Goal: Information Seeking & Learning: Learn about a topic

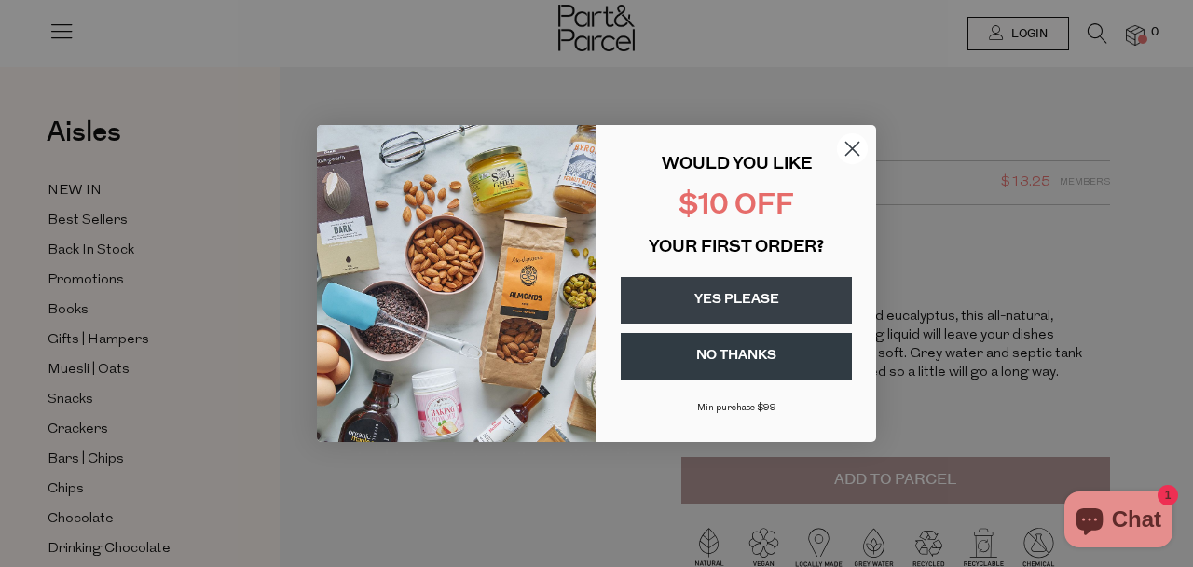
click at [849, 144] on circle "Close dialog" at bounding box center [852, 148] width 31 height 31
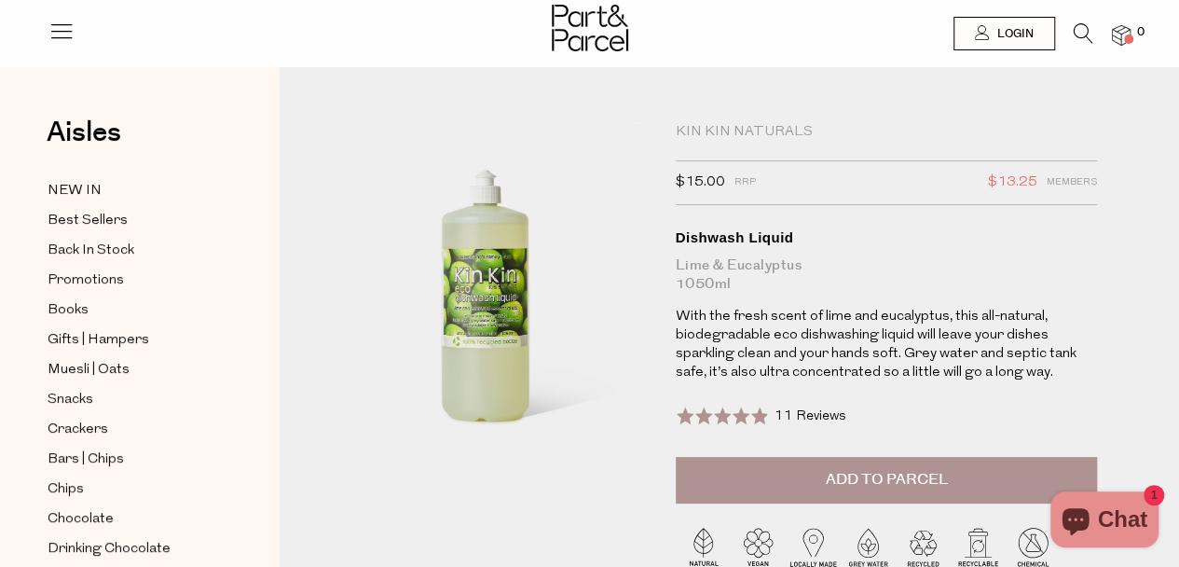
click at [63, 33] on icon at bounding box center [61, 31] width 26 height 26
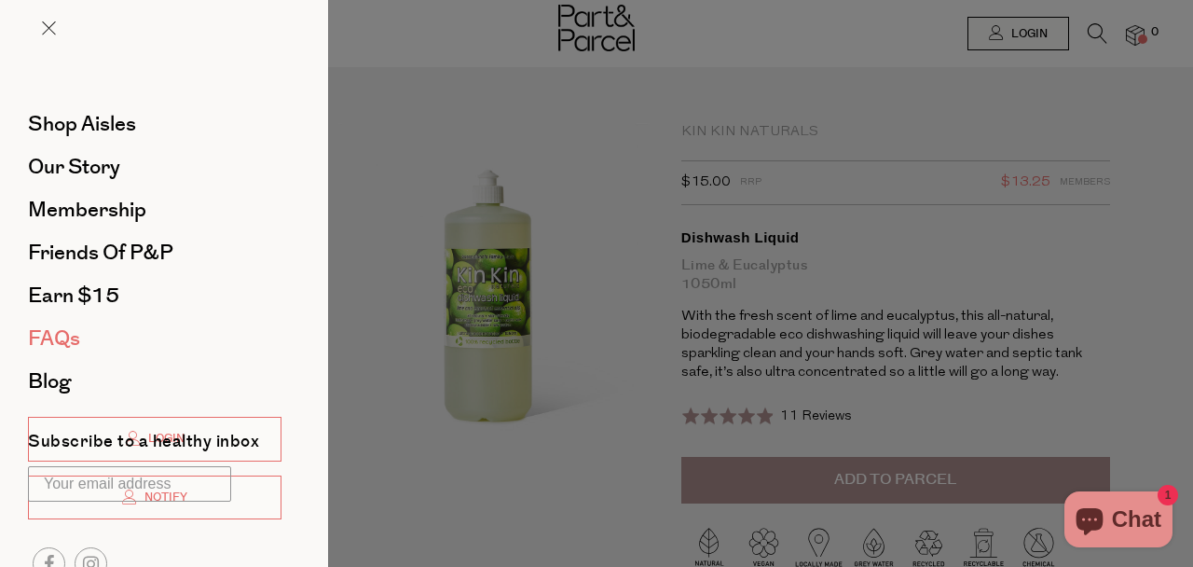
click at [73, 351] on span "FAQs" at bounding box center [54, 338] width 52 height 30
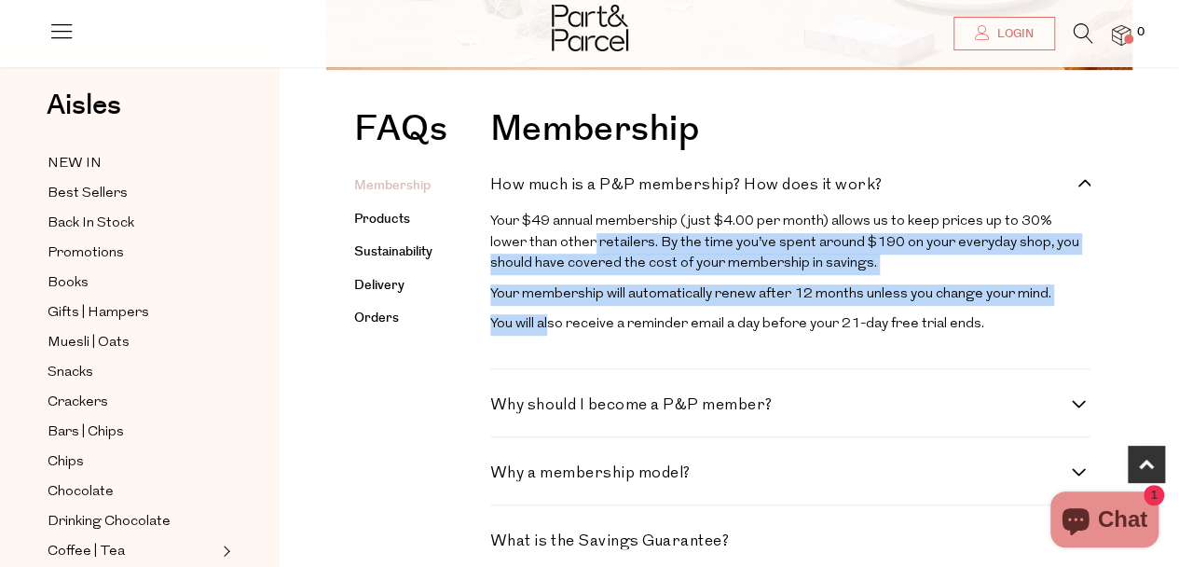
drag, startPoint x: 554, startPoint y: 254, endPoint x: 549, endPoint y: 320, distance: 66.3
click at [549, 320] on div "Your $49 annual membership (just $4.00 per month) allows us to keep prices up t…" at bounding box center [790, 278] width 600 height 133
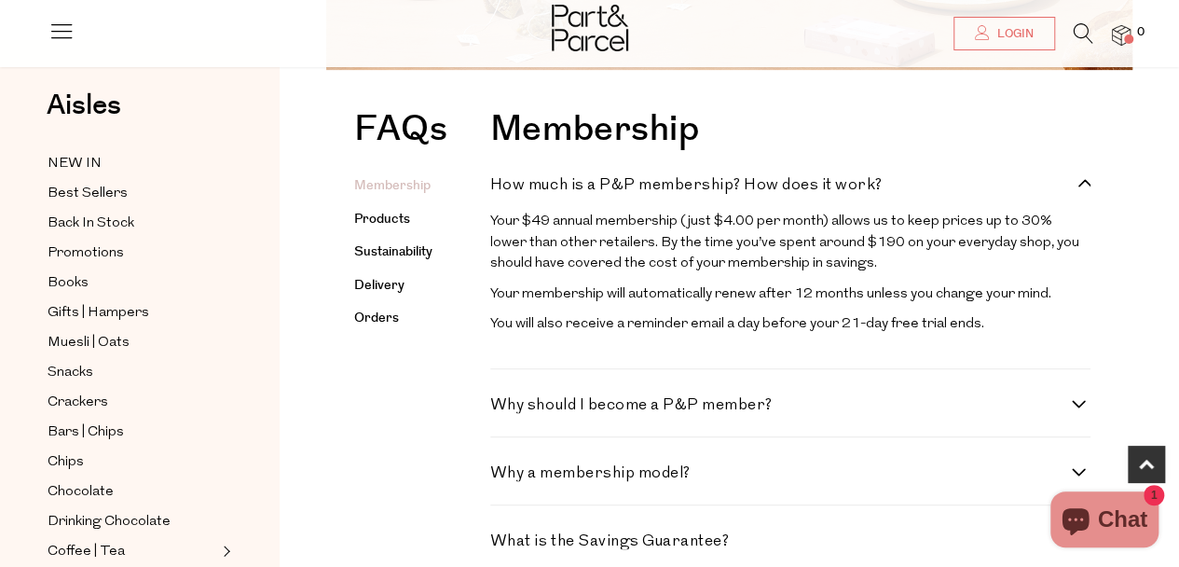
click at [548, 413] on h4 "Why should I become a P&P member?" at bounding box center [781, 405] width 582 height 16
click at [502, 409] on member\? "Why should I become a P&P member?" at bounding box center [496, 403] width 12 height 12
checkbox member\? "true"
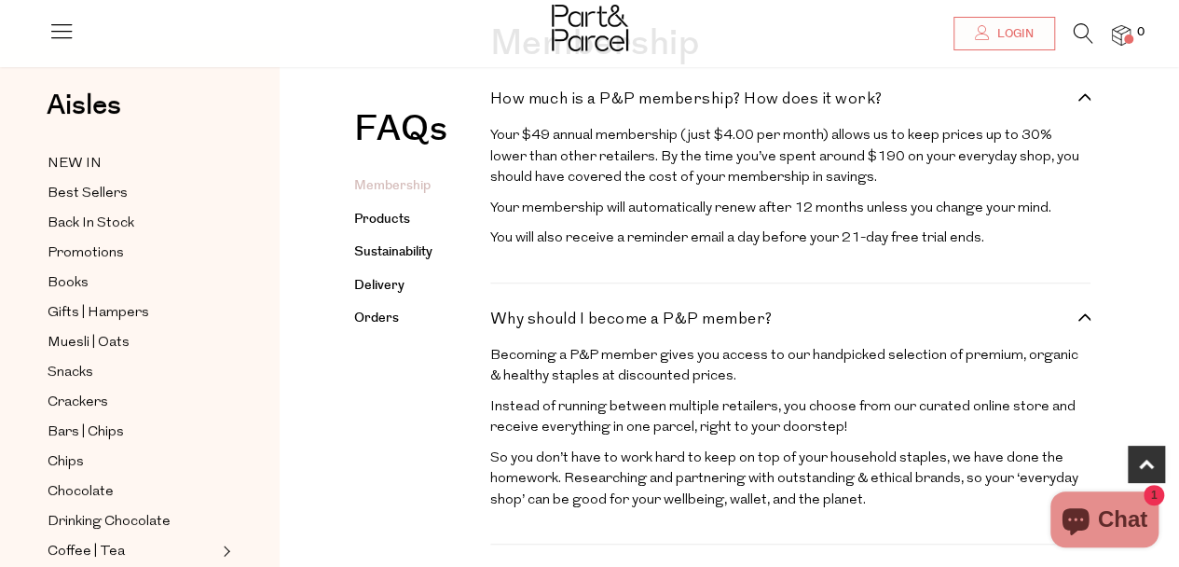
scroll to position [652, 0]
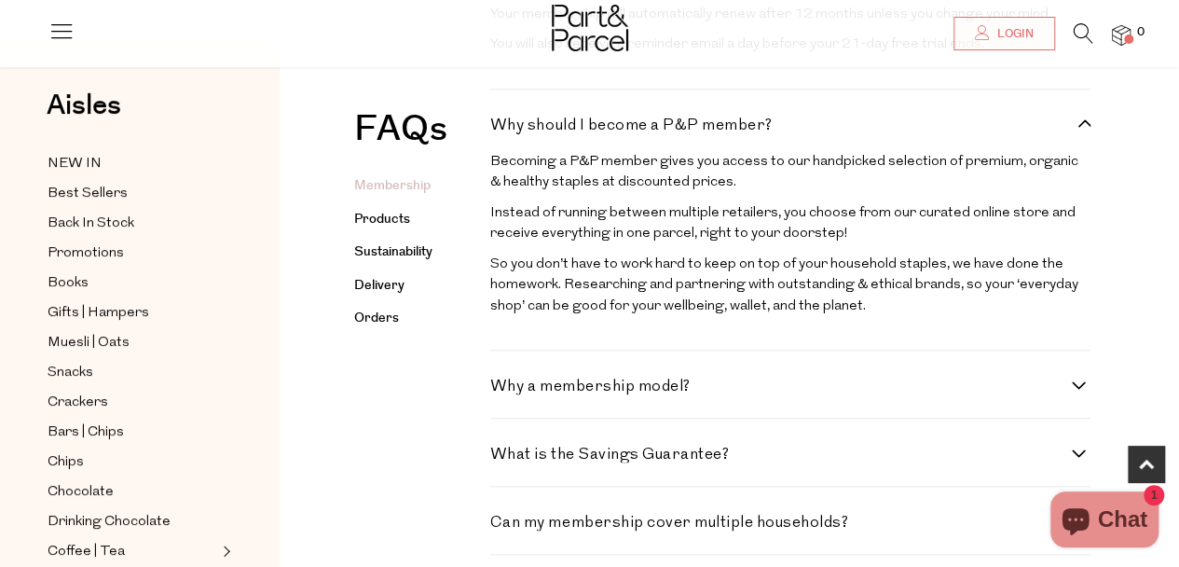
click at [616, 394] on h4 "Why a membership model?" at bounding box center [781, 386] width 582 height 16
click at [502, 391] on model\? "Why a membership model?" at bounding box center [496, 384] width 12 height 12
checkbox model\? "true"
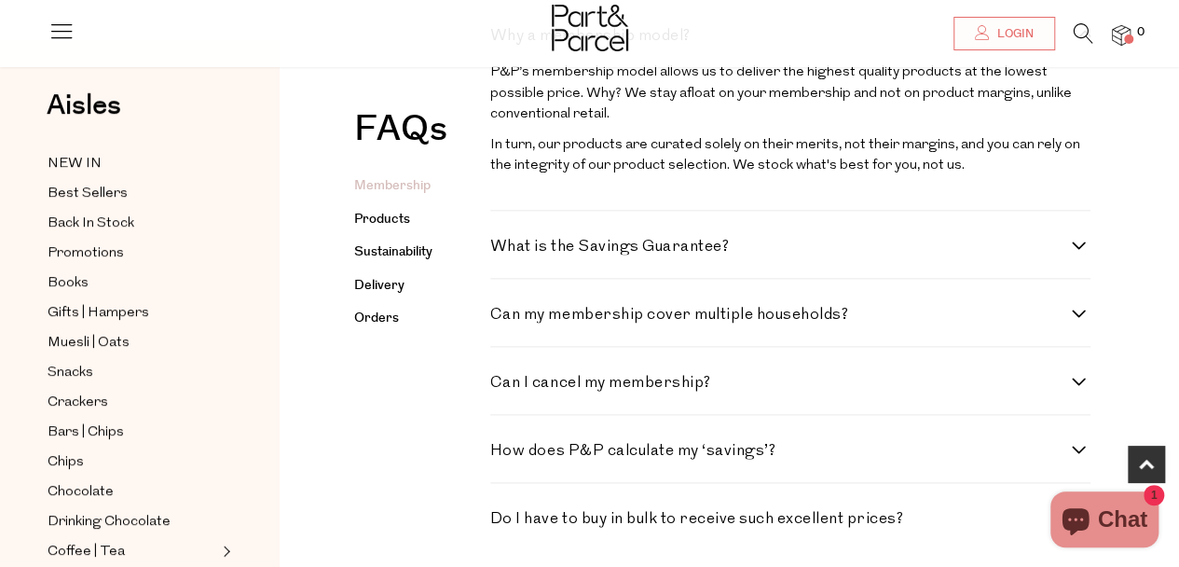
scroll to position [1118, 0]
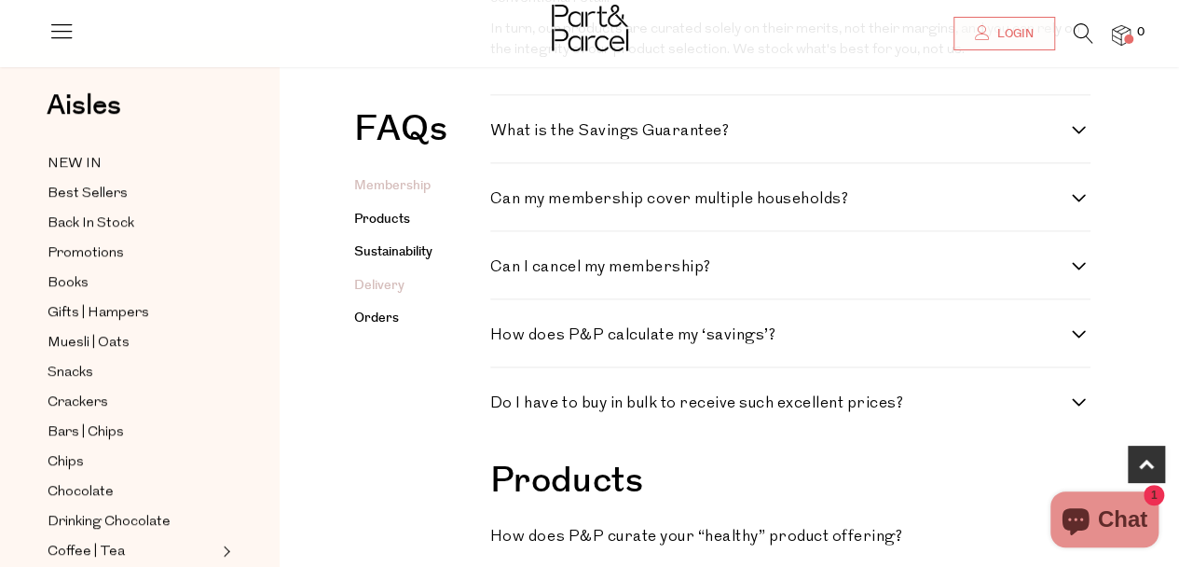
click at [382, 289] on link "Delivery" at bounding box center [379, 285] width 50 height 19
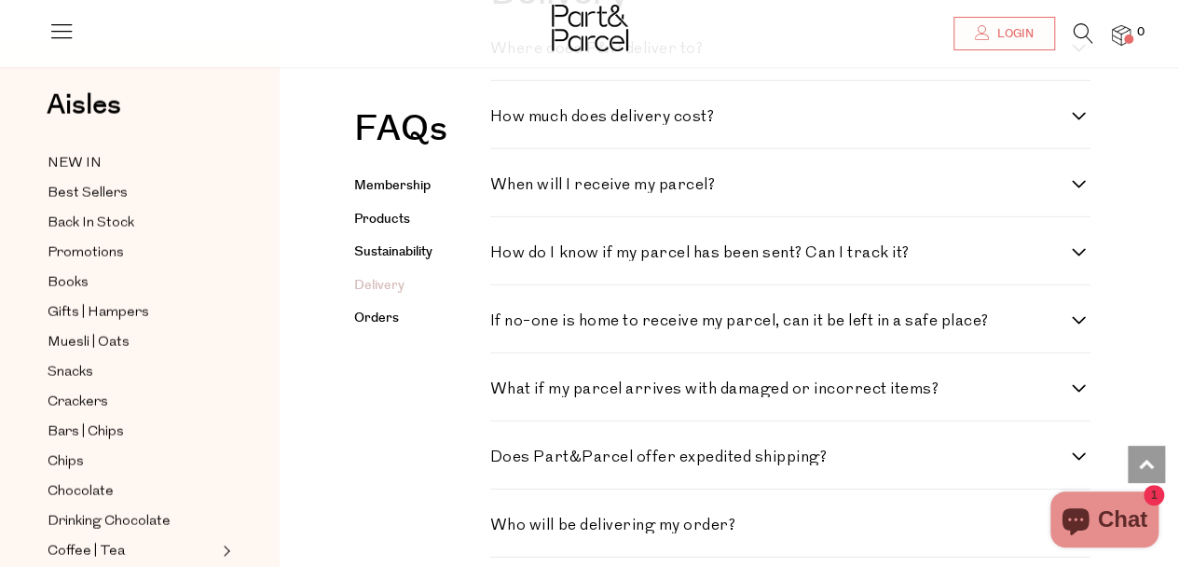
scroll to position [2760, 0]
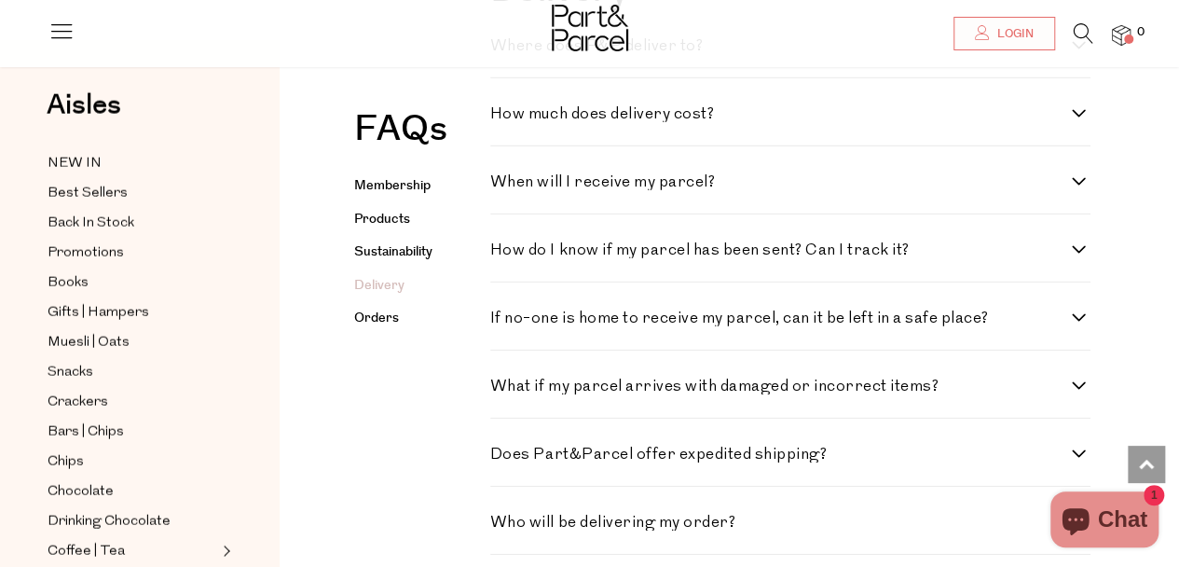
click at [605, 146] on div "How much does delivery cost? We are on a mission to consolidate your shopping a…" at bounding box center [790, 112] width 600 height 68
click at [604, 122] on h4 "How much does delivery cost?" at bounding box center [781, 114] width 582 height 16
click at [502, 118] on cost\? "How much does delivery cost?" at bounding box center [496, 112] width 12 height 12
checkbox cost\? "true"
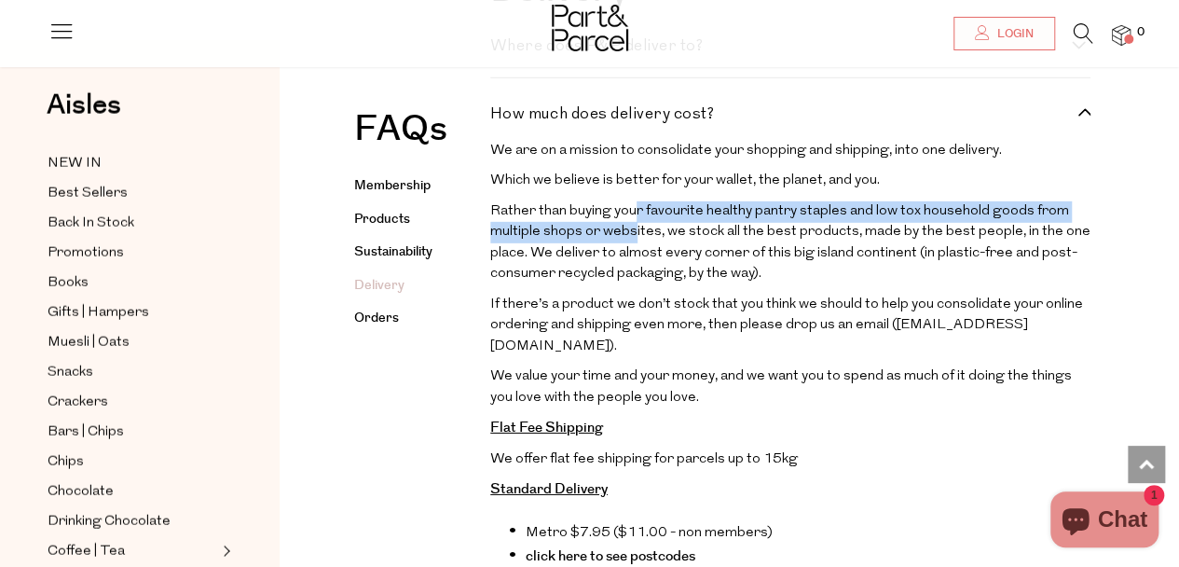
drag, startPoint x: 630, startPoint y: 368, endPoint x: 631, endPoint y: 387, distance: 18.7
click at [631, 285] on p "Rather than buying your favourite healthy pantry staples and low tox household …" at bounding box center [790, 243] width 600 height 84
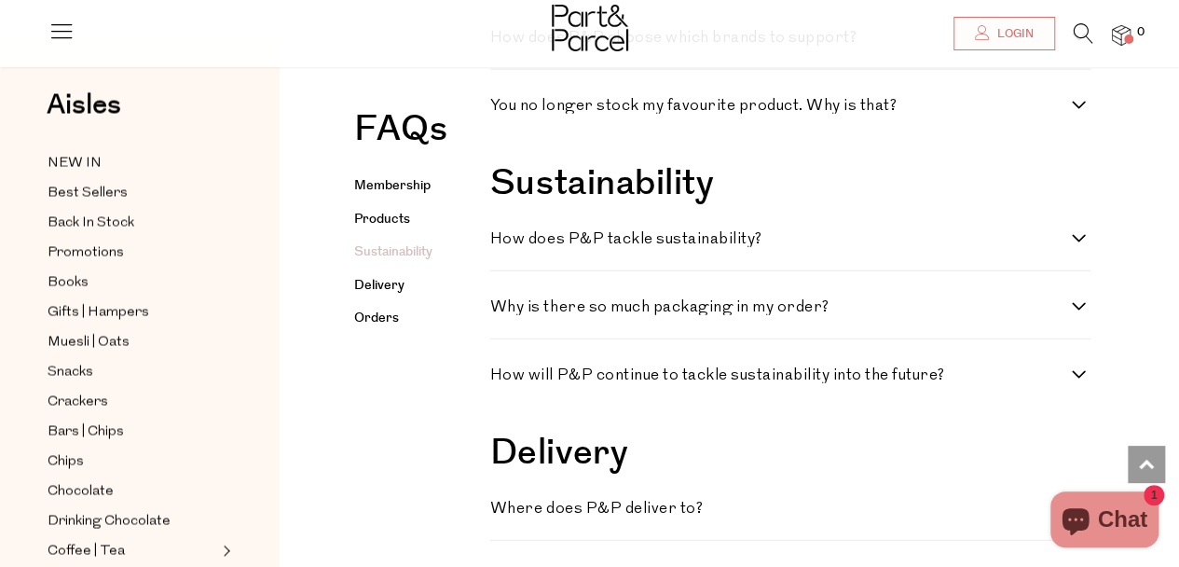
scroll to position [2294, 0]
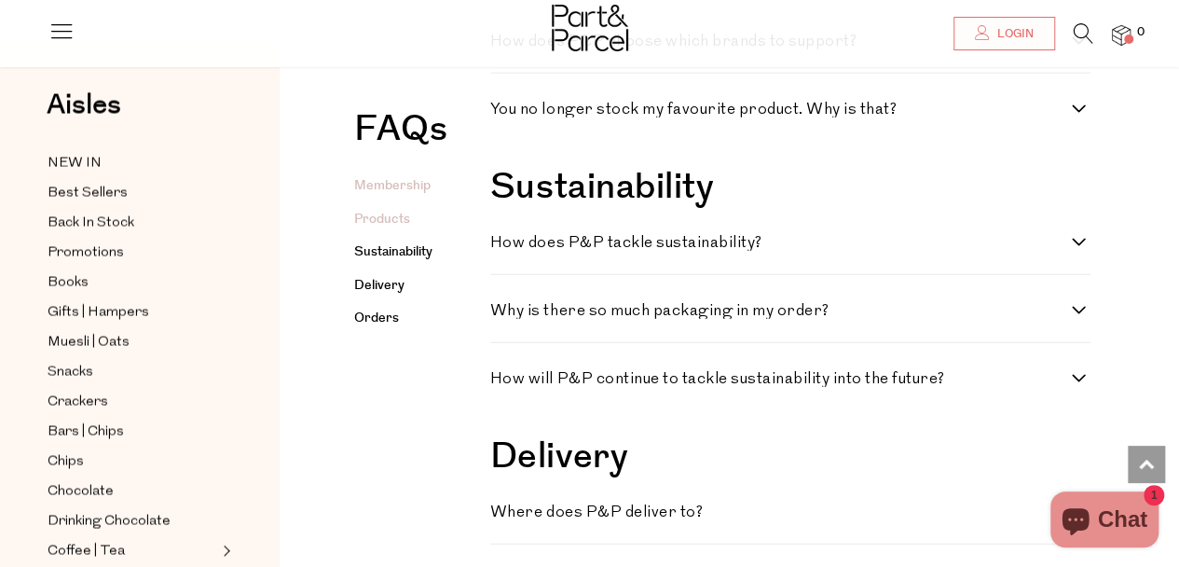
click at [403, 185] on link "Membership" at bounding box center [392, 185] width 76 height 19
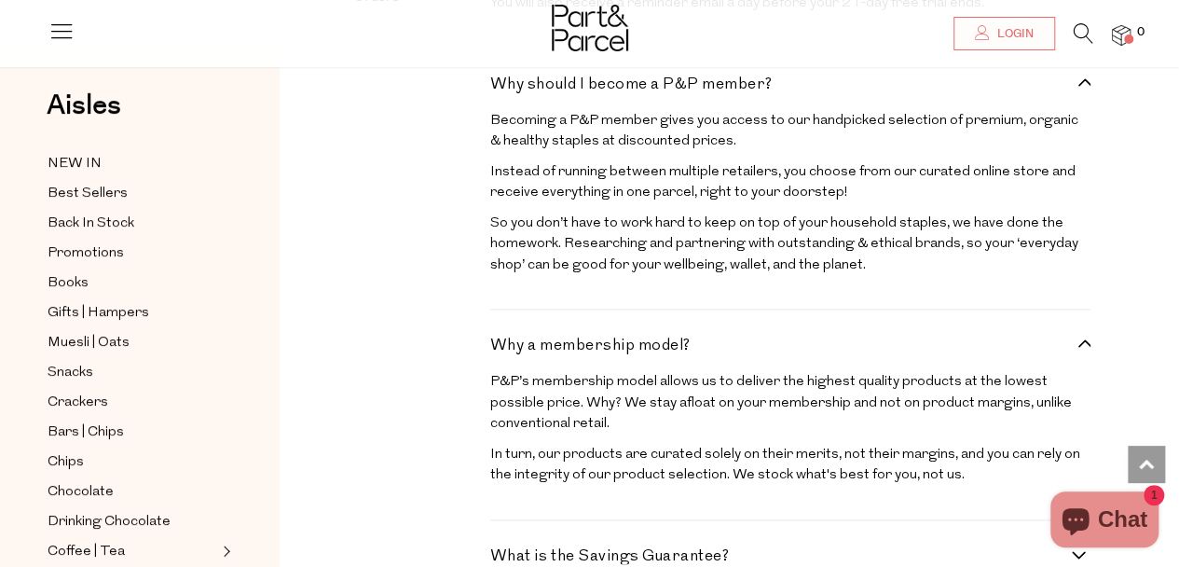
scroll to position [373, 0]
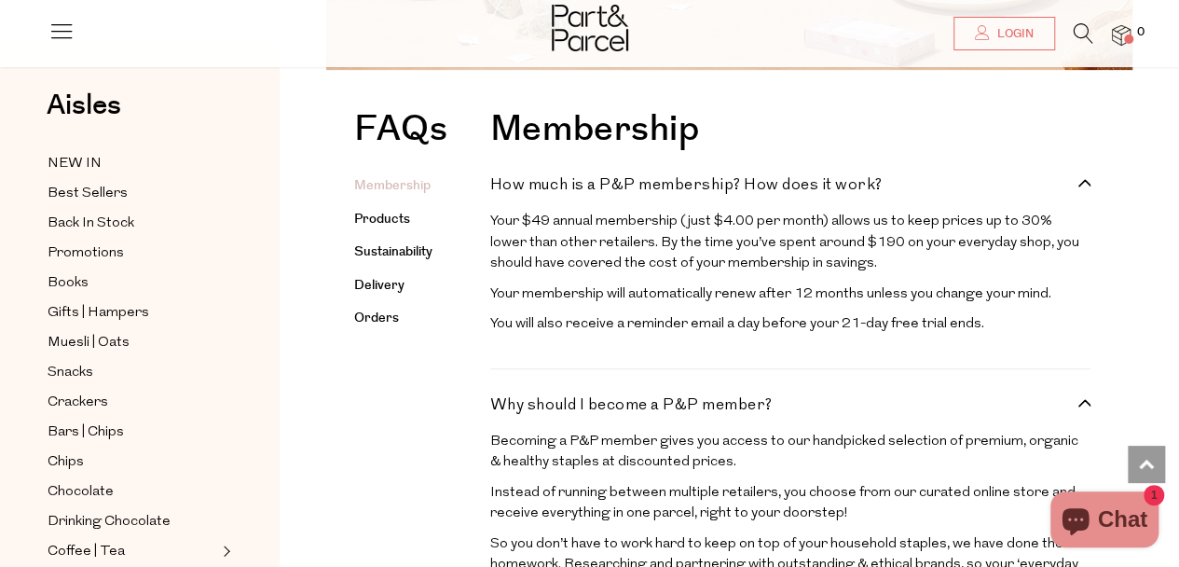
click at [740, 329] on p "You will also receive a reminder email a day before your 21-day free trial ends." at bounding box center [790, 324] width 600 height 21
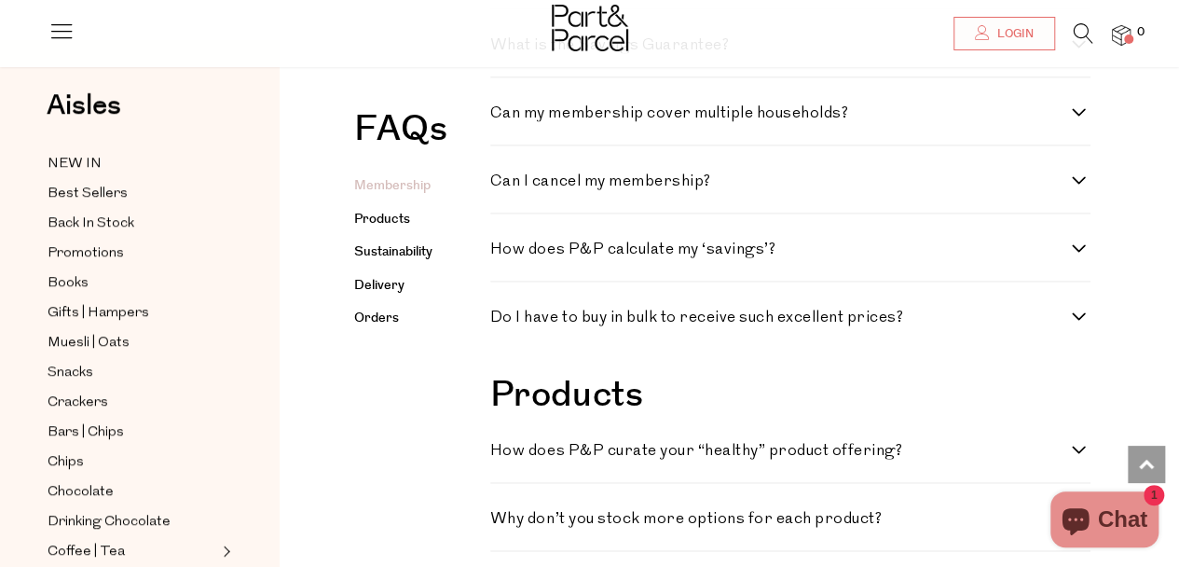
scroll to position [1212, 0]
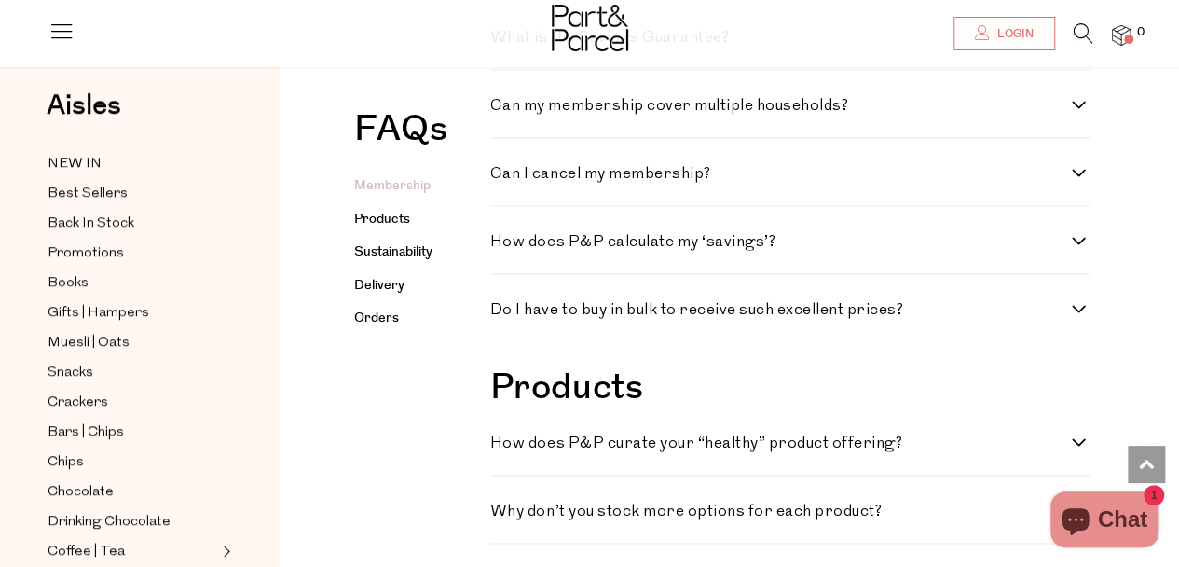
click at [690, 318] on h4 "Do I have to buy in bulk to receive such excellent prices?" at bounding box center [781, 310] width 582 height 16
click at [502, 314] on prices\? "Do I have to buy in bulk to receive such excellent prices?" at bounding box center [496, 308] width 12 height 12
checkbox prices\? "true"
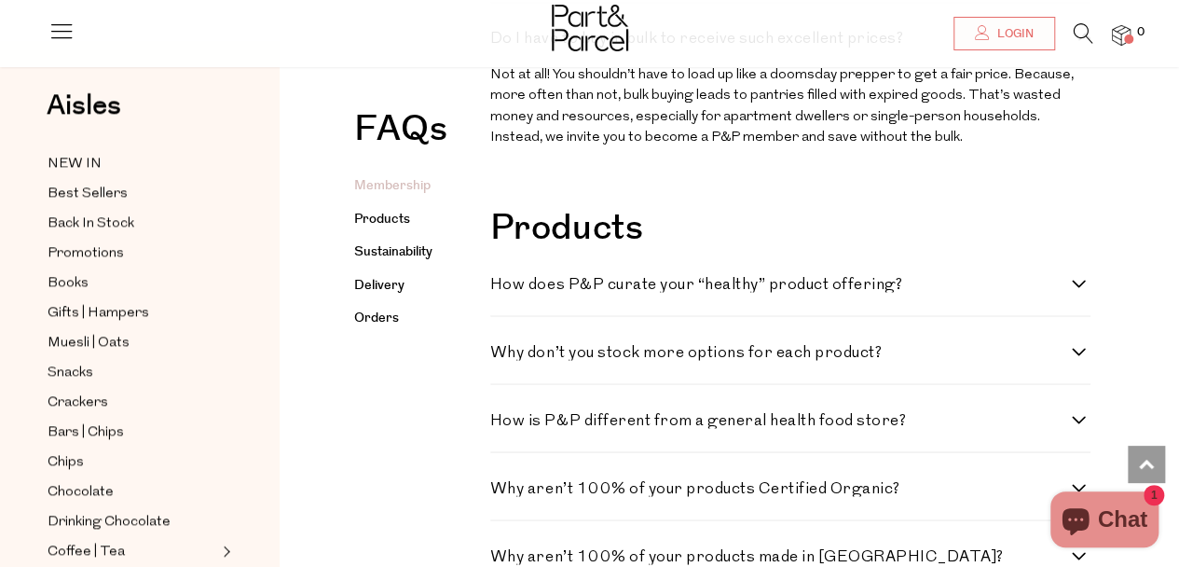
scroll to position [1491, 0]
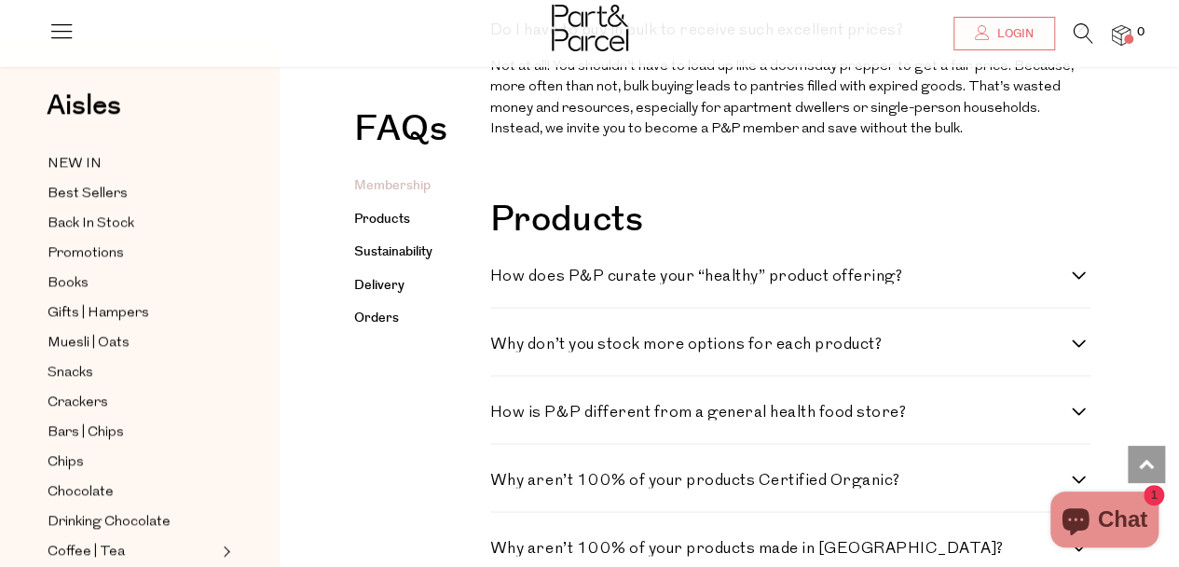
click at [1118, 41] on img at bounding box center [1121, 35] width 19 height 21
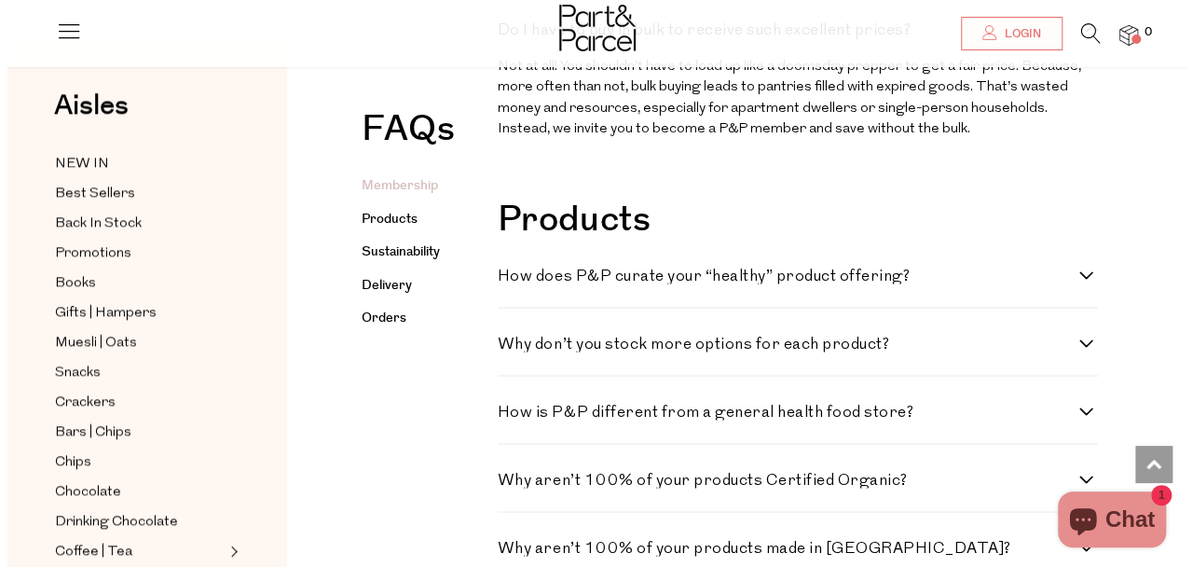
scroll to position [1497, 0]
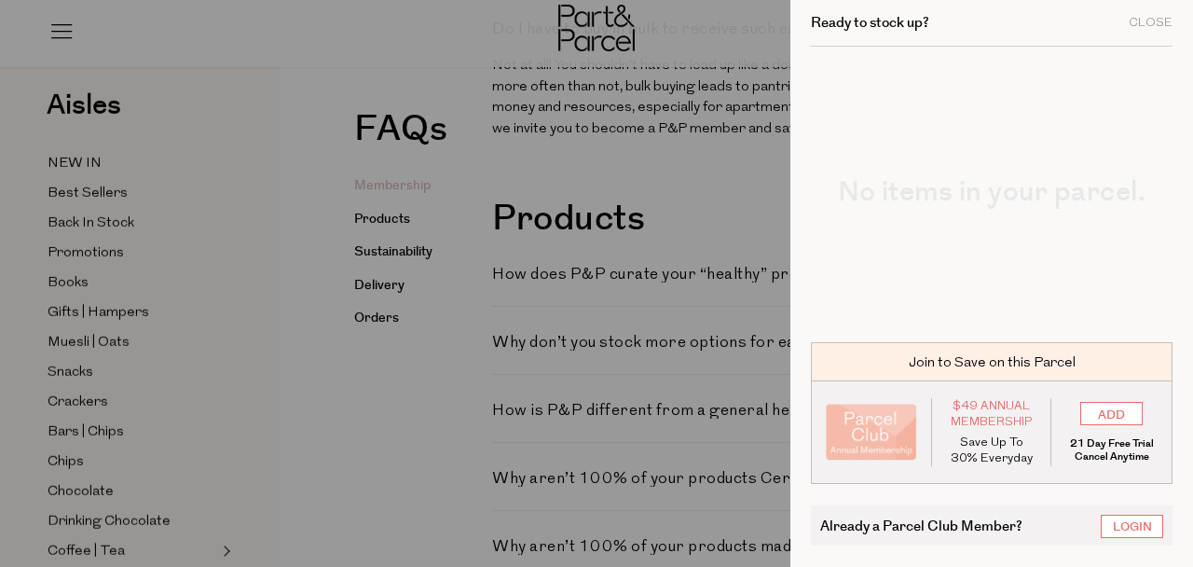
click at [679, 241] on div at bounding box center [596, 283] width 1193 height 567
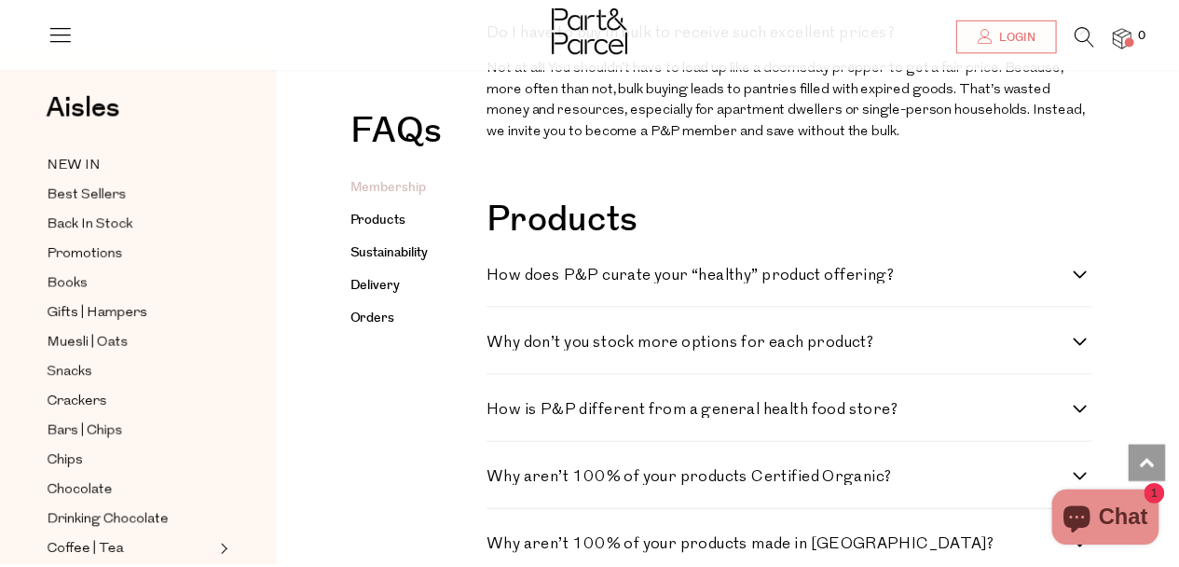
scroll to position [1491, 0]
